Goal: Information Seeking & Learning: Learn about a topic

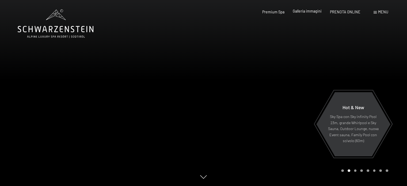
click at [316, 13] on span "Galleria immagini" at bounding box center [306, 11] width 29 height 5
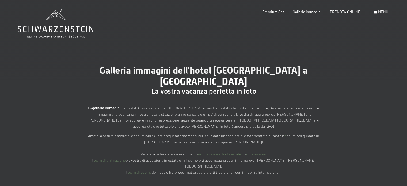
click at [375, 12] on span at bounding box center [374, 12] width 3 height 2
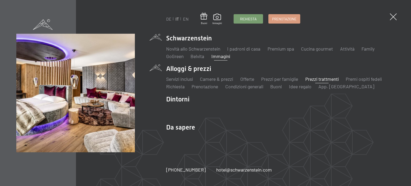
click at [317, 79] on link "Prezzi trattmenti" at bounding box center [321, 79] width 33 height 6
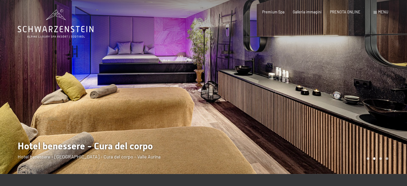
click at [376, 13] on span at bounding box center [374, 12] width 3 height 2
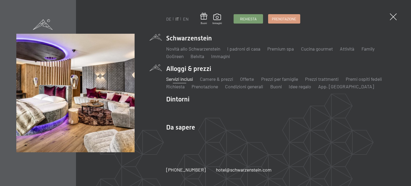
click at [185, 79] on link "Servizi inclusi" at bounding box center [179, 79] width 27 height 6
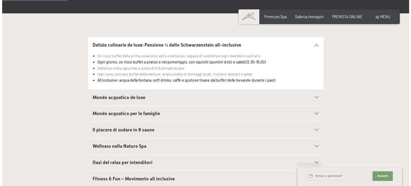
scroll to position [153, 0]
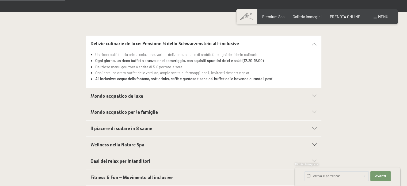
click at [314, 145] on icon at bounding box center [314, 145] width 4 height 2
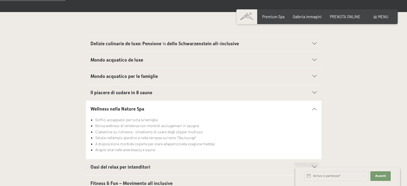
click at [315, 108] on icon at bounding box center [314, 108] width 4 height 2
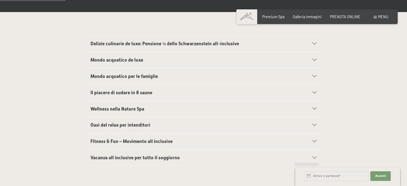
click at [312, 126] on div "Oasi del relax per intenditori" at bounding box center [203, 125] width 226 height 16
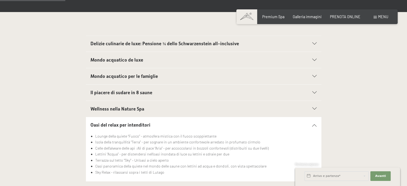
click at [312, 126] on div "Oasi del relax per intenditori" at bounding box center [203, 125] width 226 height 16
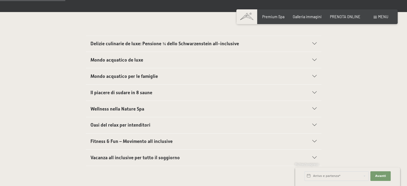
click at [313, 92] on icon at bounding box center [314, 92] width 4 height 2
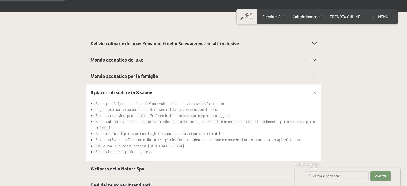
click at [313, 92] on icon at bounding box center [314, 92] width 4 height 2
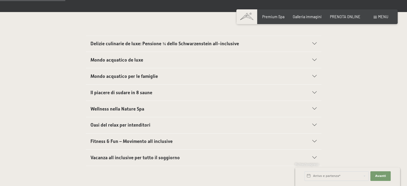
click at [376, 17] on span at bounding box center [374, 17] width 3 height 2
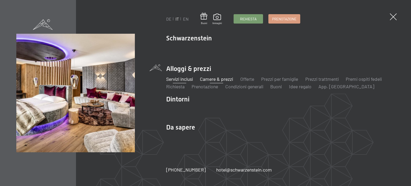
click at [224, 78] on link "Camere & prezzi" at bounding box center [216, 79] width 33 height 6
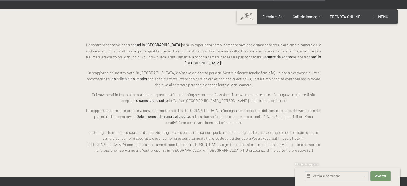
scroll to position [1218, 0]
